Goal: Information Seeking & Learning: Find contact information

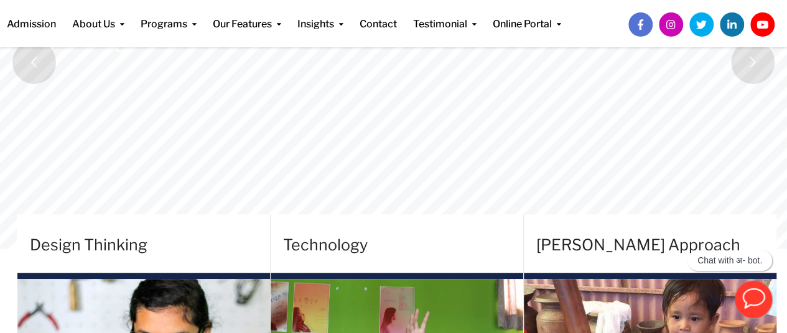
scroll to position [231, 0]
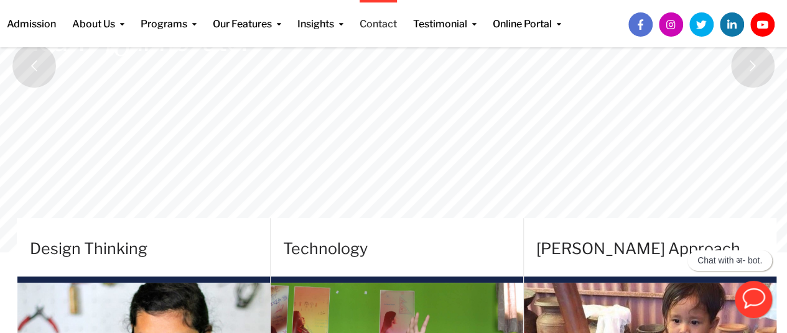
click at [370, 20] on link "Contact" at bounding box center [377, 16] width 37 height 32
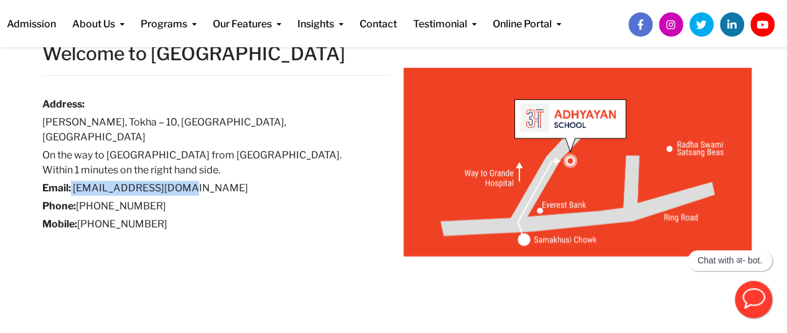
drag, startPoint x: 71, startPoint y: 169, endPoint x: 178, endPoint y: 170, distance: 107.0
click at [178, 181] on h6 "Email: info@adhyayan.edu.np" at bounding box center [207, 188] width 330 height 15
copy h6 "info@adhyayan.edu.np"
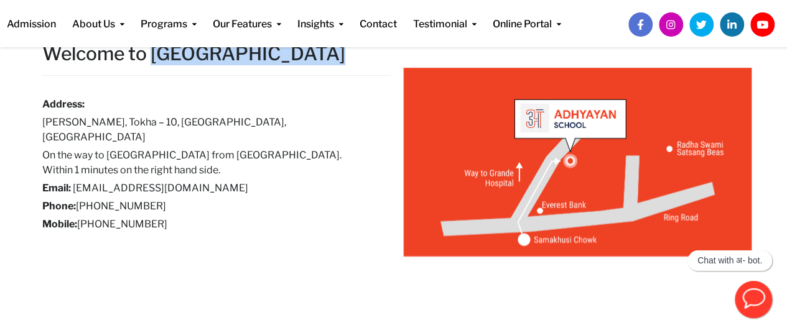
drag, startPoint x: 153, startPoint y: 54, endPoint x: 297, endPoint y: 64, distance: 144.6
click at [297, 64] on h2 "Welcome to Adhyayan School" at bounding box center [216, 54] width 348 height 24
copy h2 "Adhyayan Schoo"
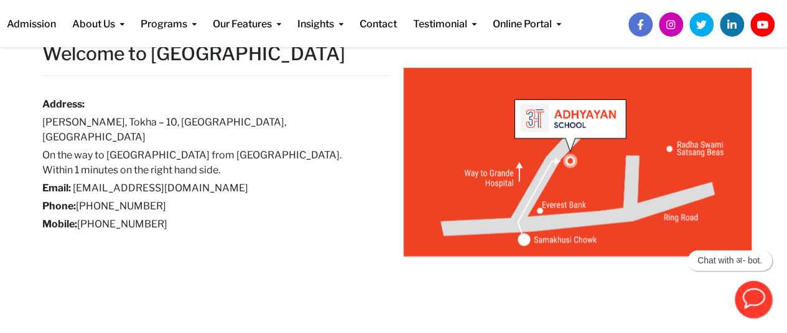
click at [208, 117] on h6 "Samakhusi Chowk, Tokha – 10, Kathmandu, Nepal" at bounding box center [207, 130] width 330 height 30
drag, startPoint x: 184, startPoint y: 174, endPoint x: 74, endPoint y: 177, distance: 110.1
click at [74, 181] on h6 "Email: info@adhyayan.edu.np" at bounding box center [207, 188] width 330 height 15
copy link "info@adhyayan.edu.np"
